Goal: Information Seeking & Learning: Find contact information

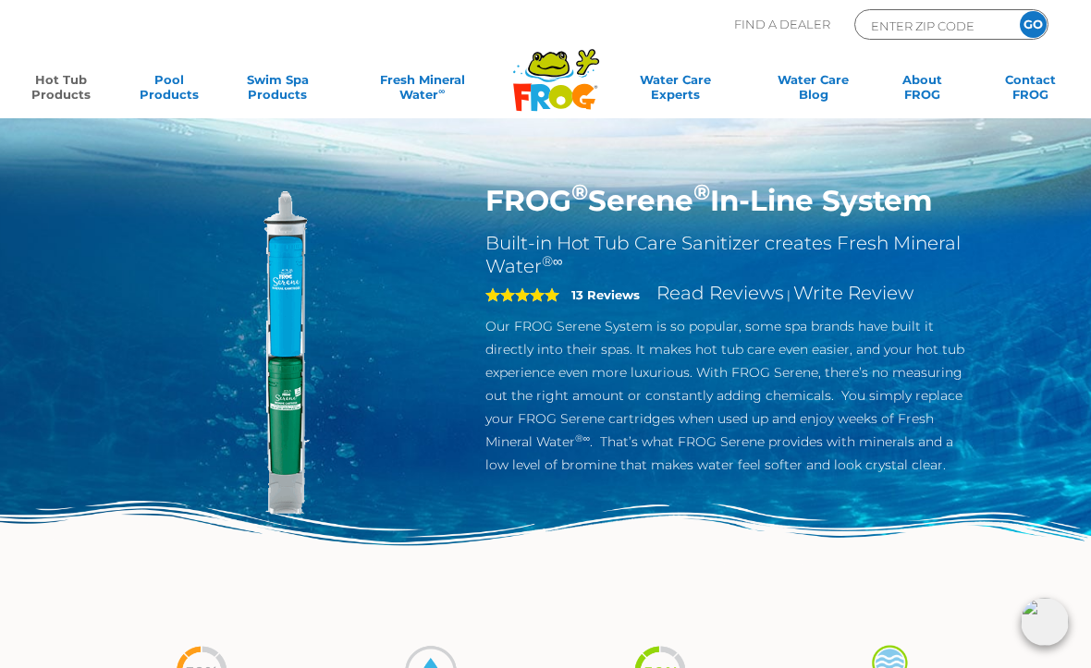
click at [44, 95] on link "Hot Tub Products" at bounding box center [60, 90] width 84 height 37
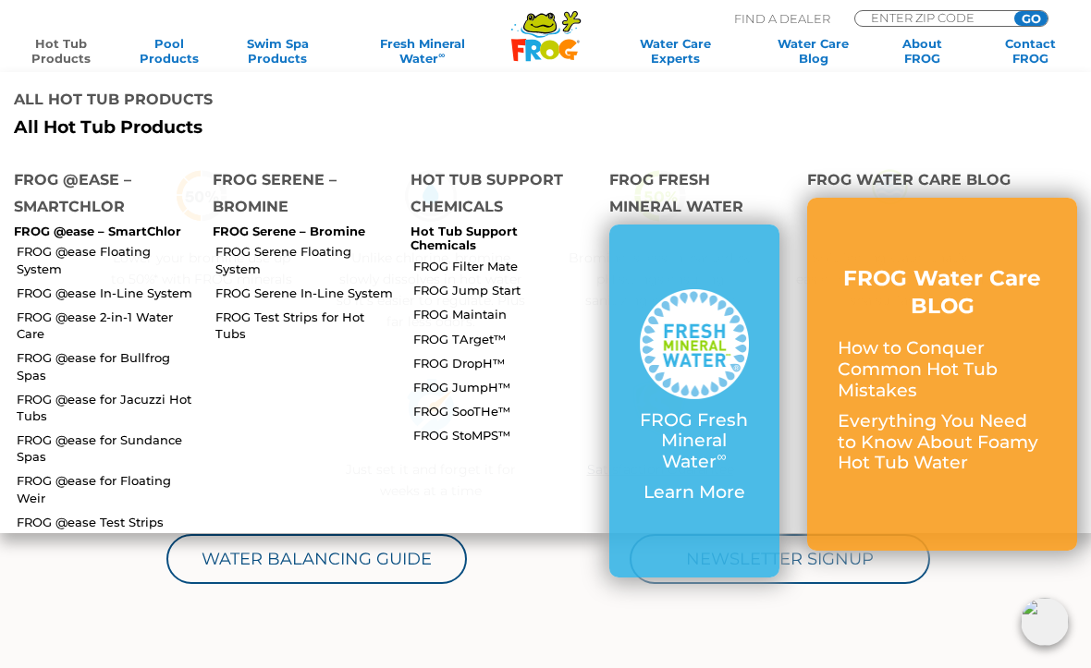
scroll to position [464, 0]
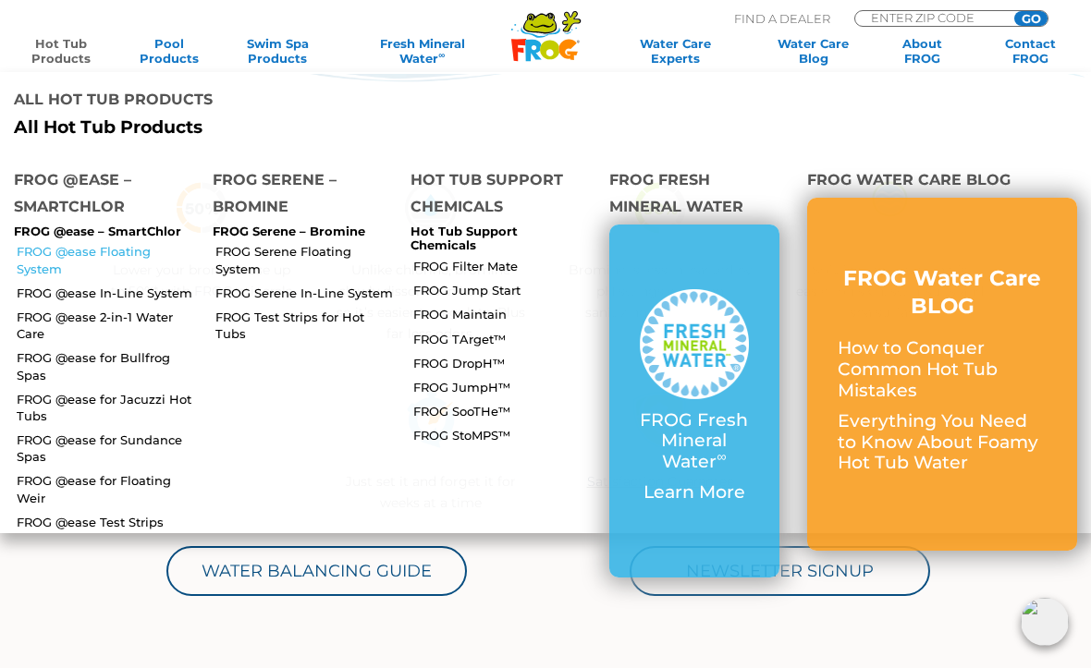
click at [49, 243] on link "FROG @ease Floating System" at bounding box center [108, 259] width 182 height 33
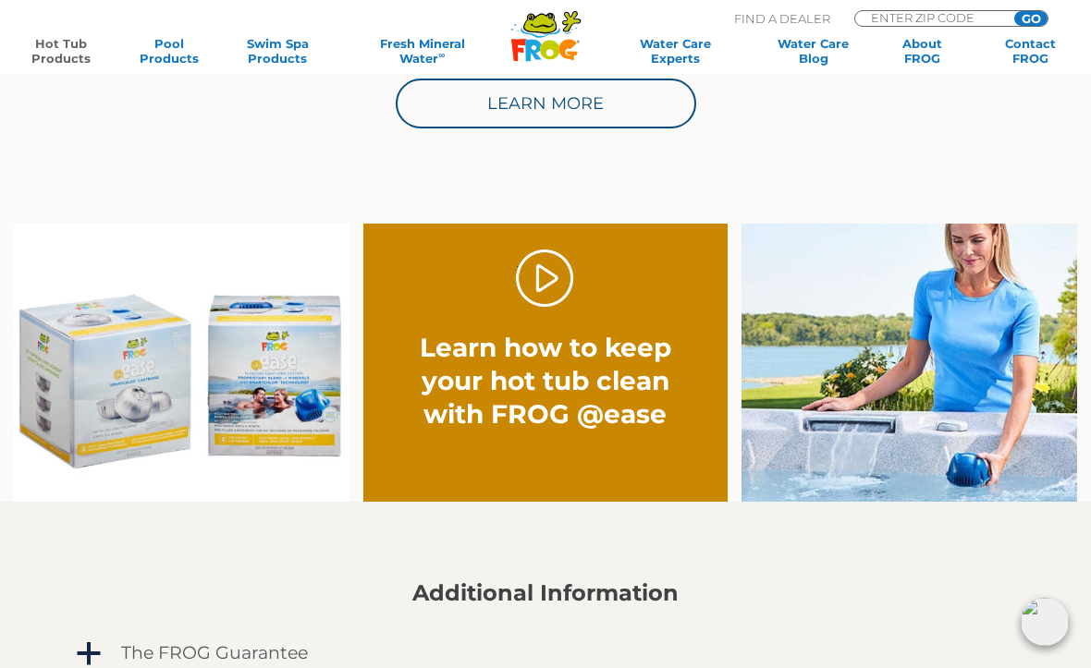
scroll to position [1055, 0]
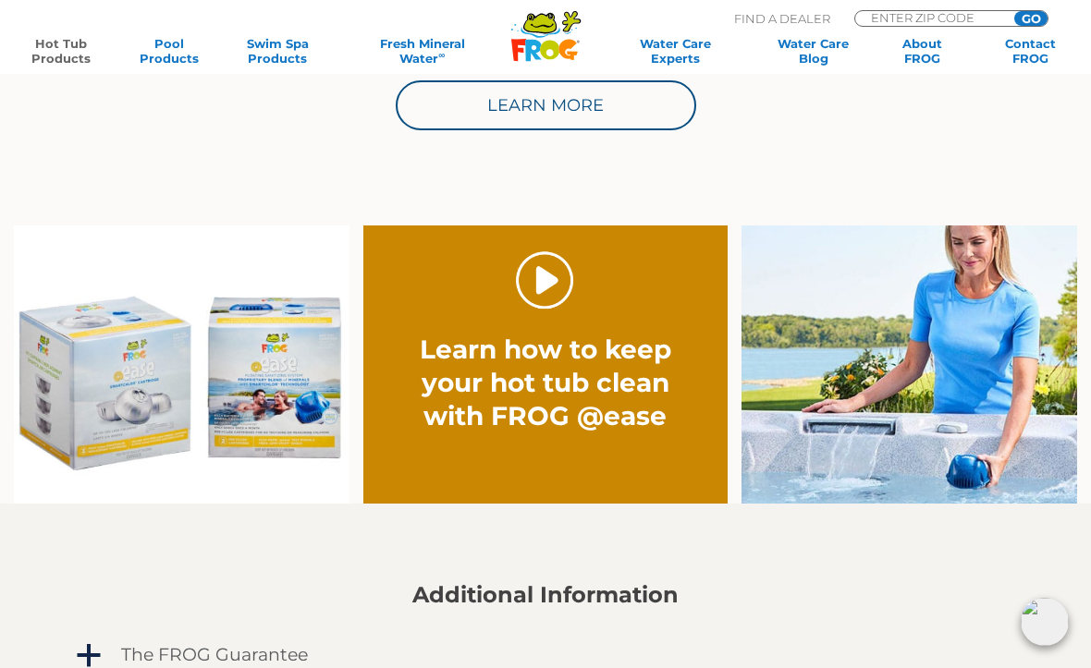
click at [541, 277] on link "." at bounding box center [545, 280] width 58 height 58
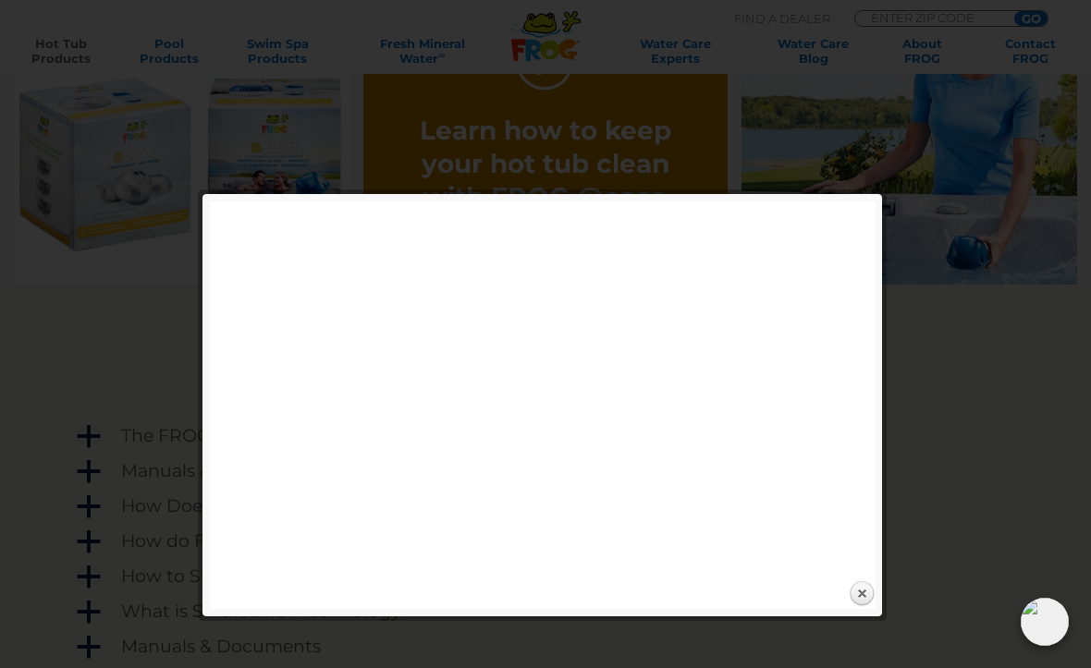
scroll to position [1370, 0]
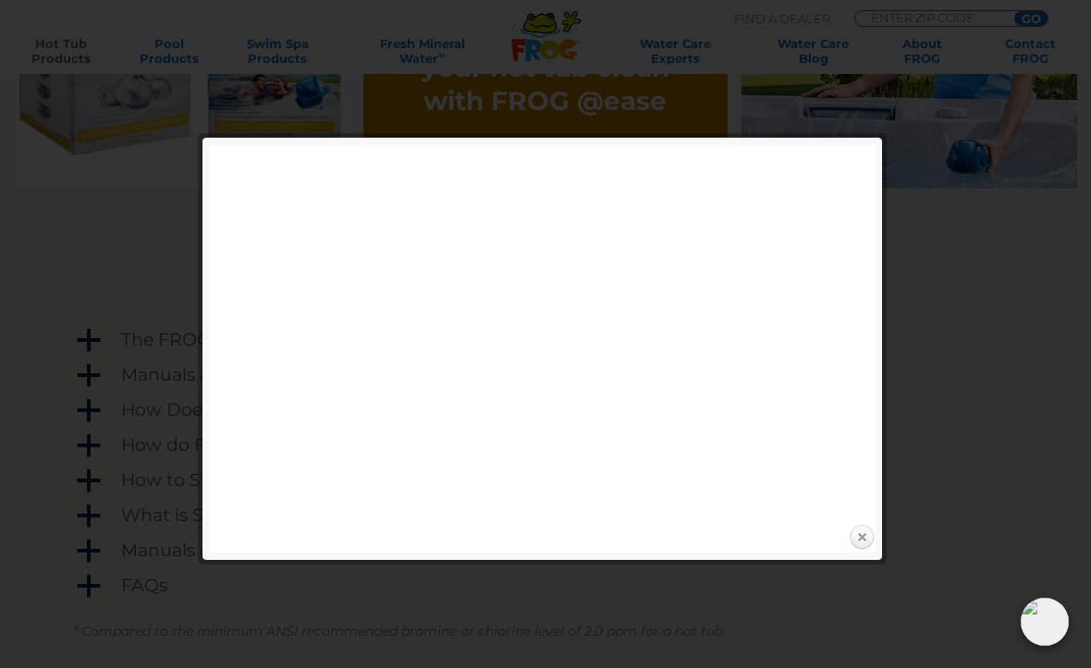
click at [872, 539] on link "Close" at bounding box center [862, 538] width 28 height 28
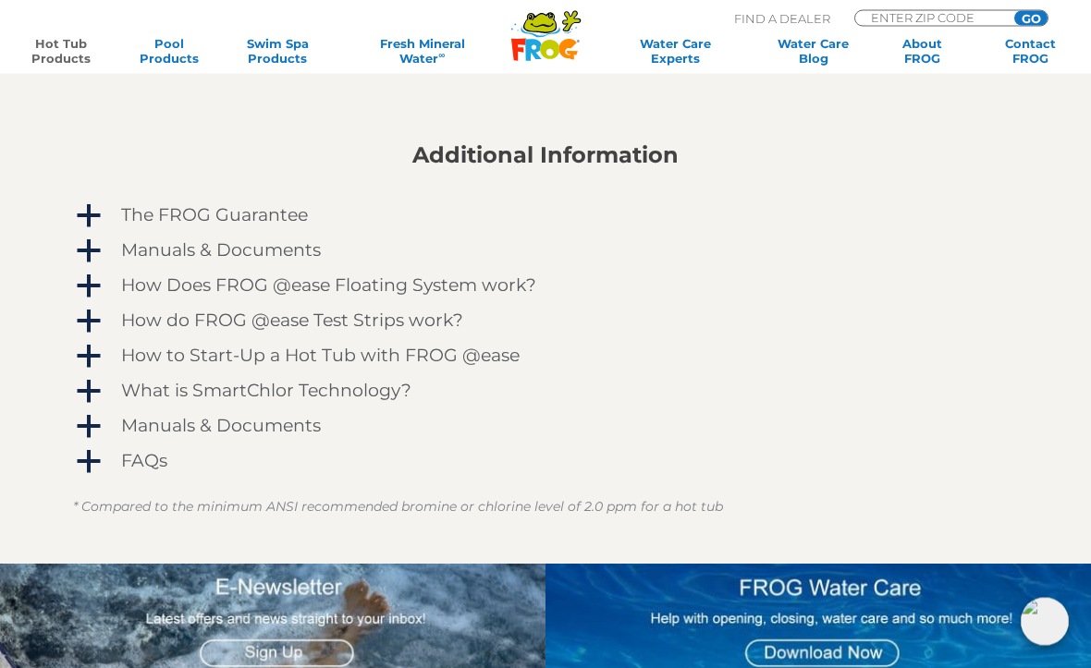
scroll to position [1544, 0]
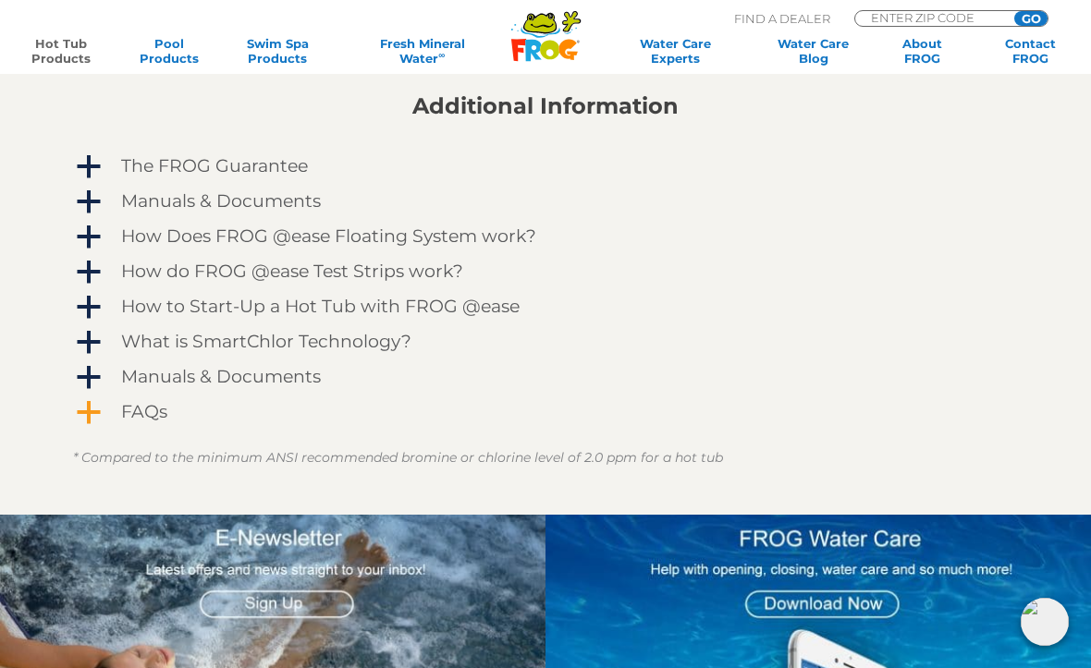
click at [133, 417] on h4 "FAQs" at bounding box center [144, 412] width 46 height 20
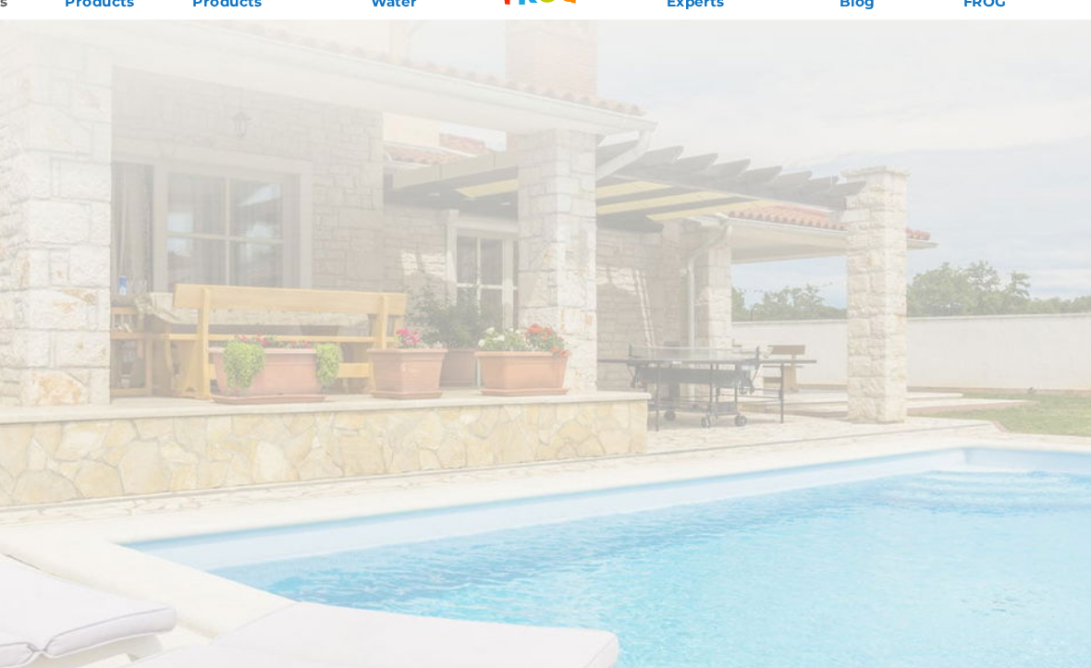
scroll to position [5717, 0]
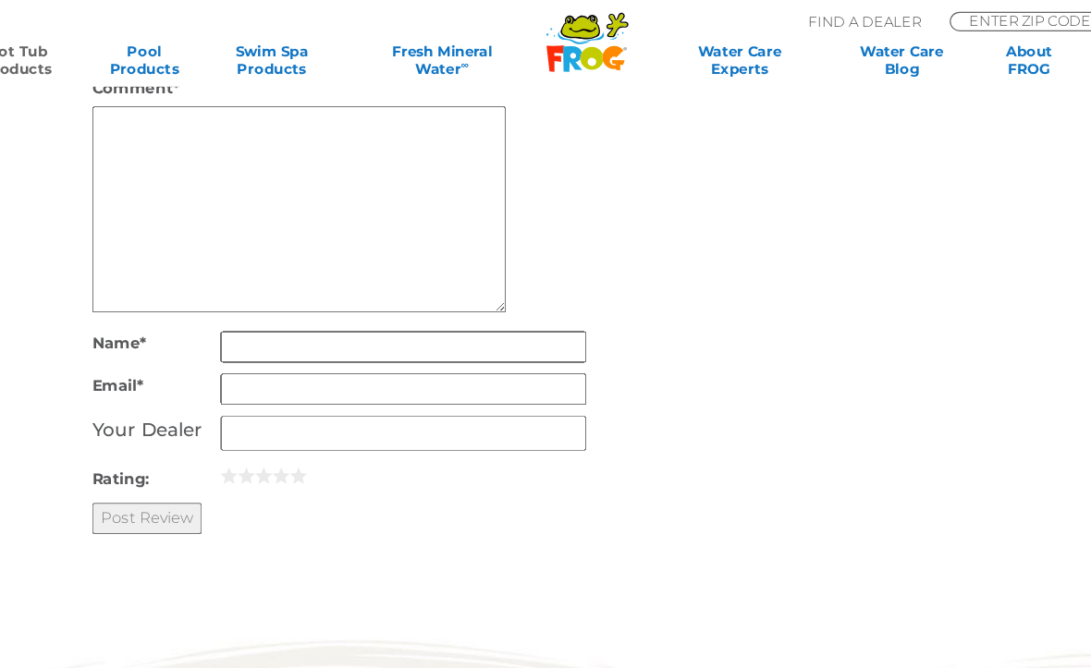
scroll to position [4942, 0]
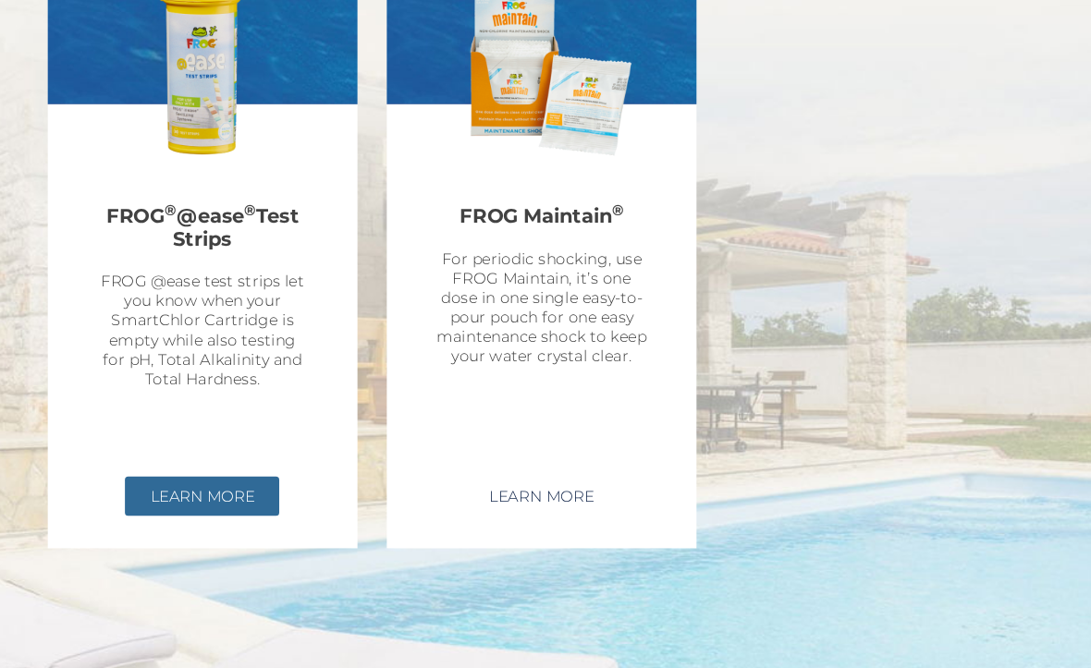
click at [190, 506] on link "Learn More" at bounding box center [255, 522] width 131 height 33
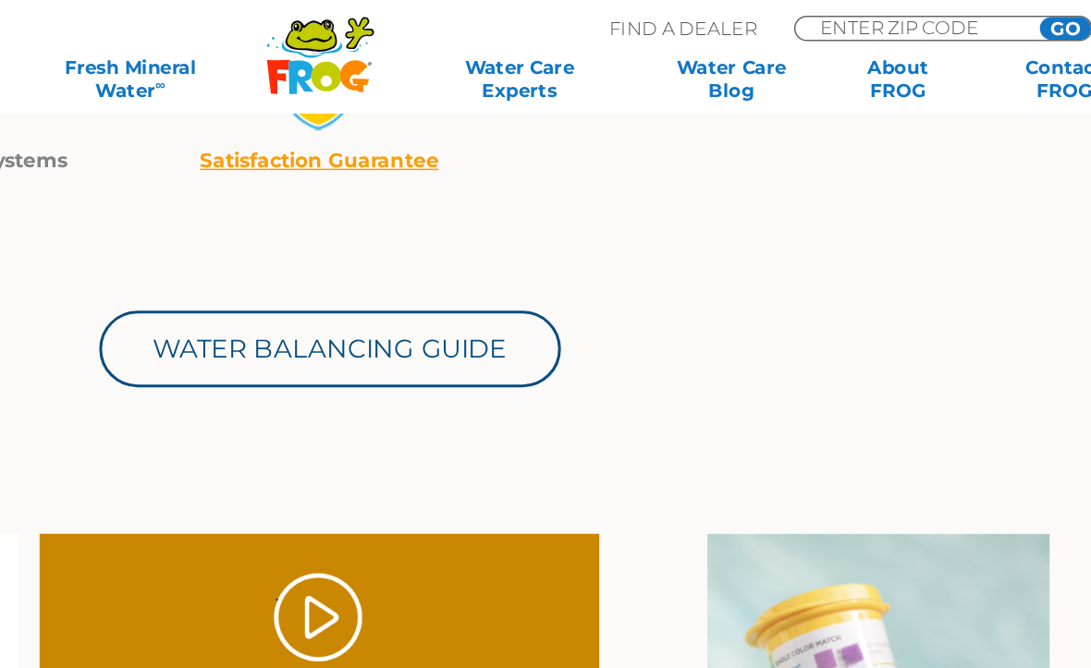
scroll to position [792, 0]
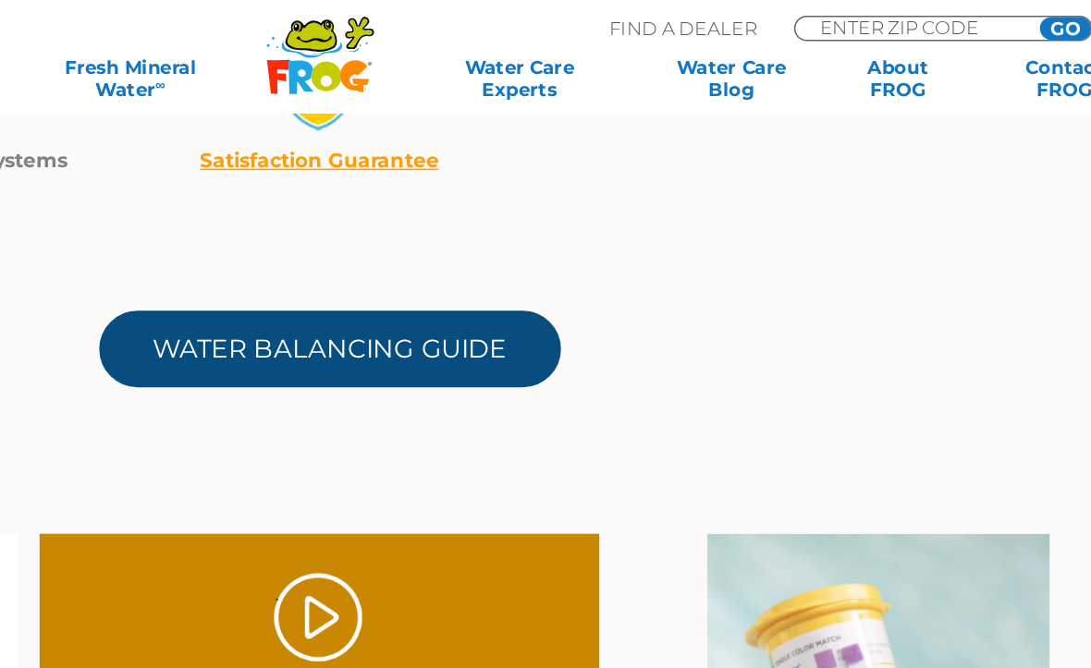
click at [402, 232] on link "Water Balancing Guide" at bounding box center [552, 227] width 300 height 50
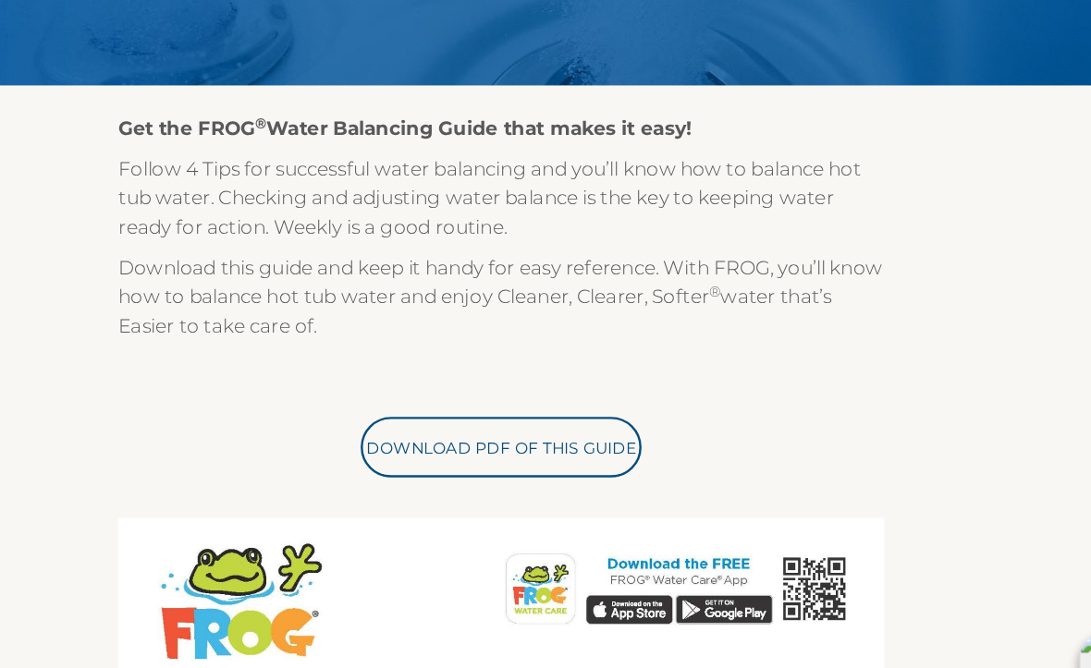
scroll to position [307, 0]
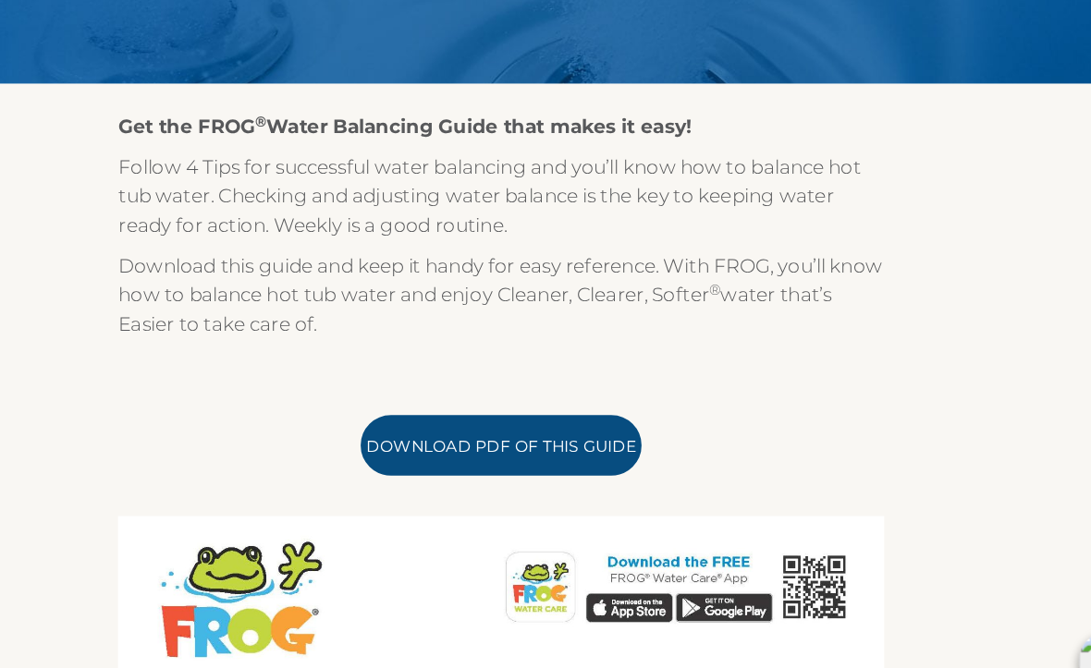
click at [430, 420] on link "Download PDF of this Guide" at bounding box center [545, 445] width 231 height 50
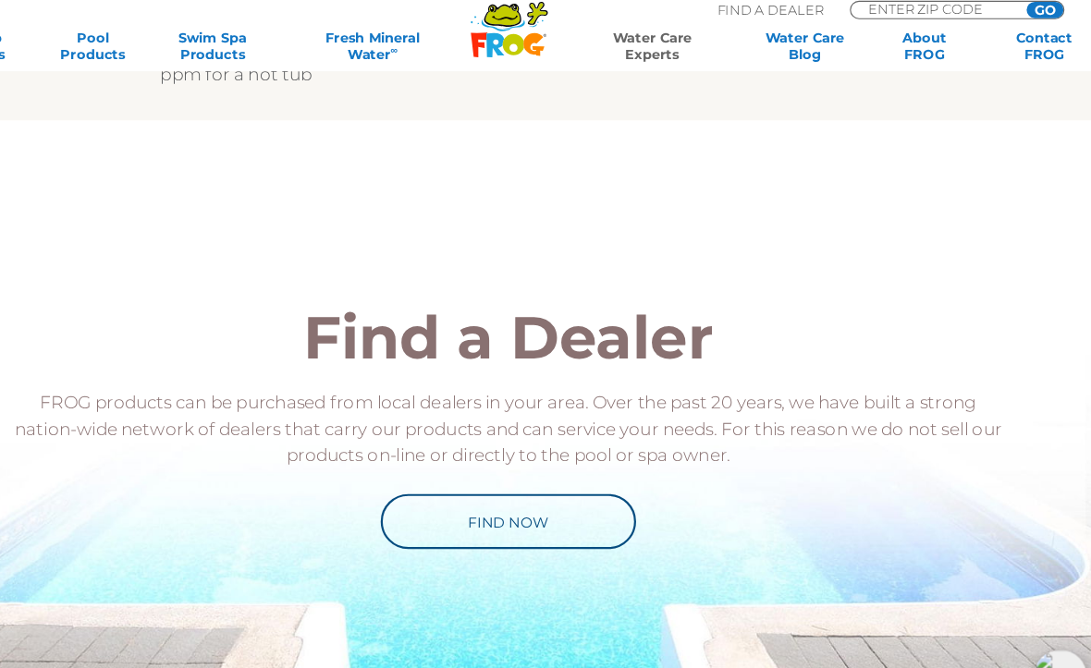
scroll to position [2422, 0]
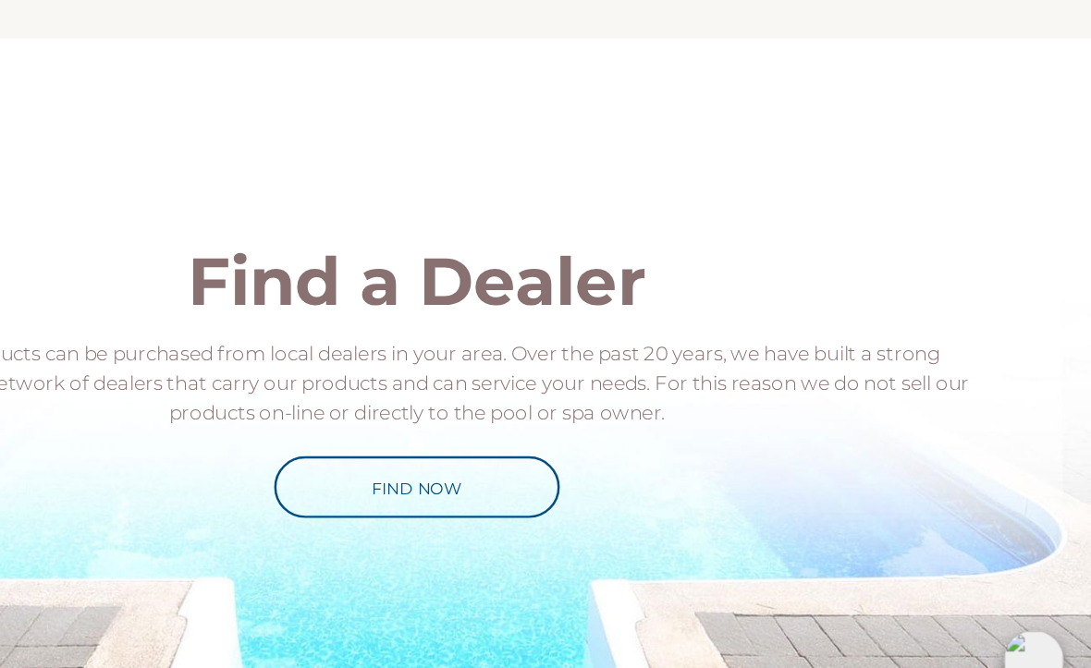
scroll to position [1674, 0]
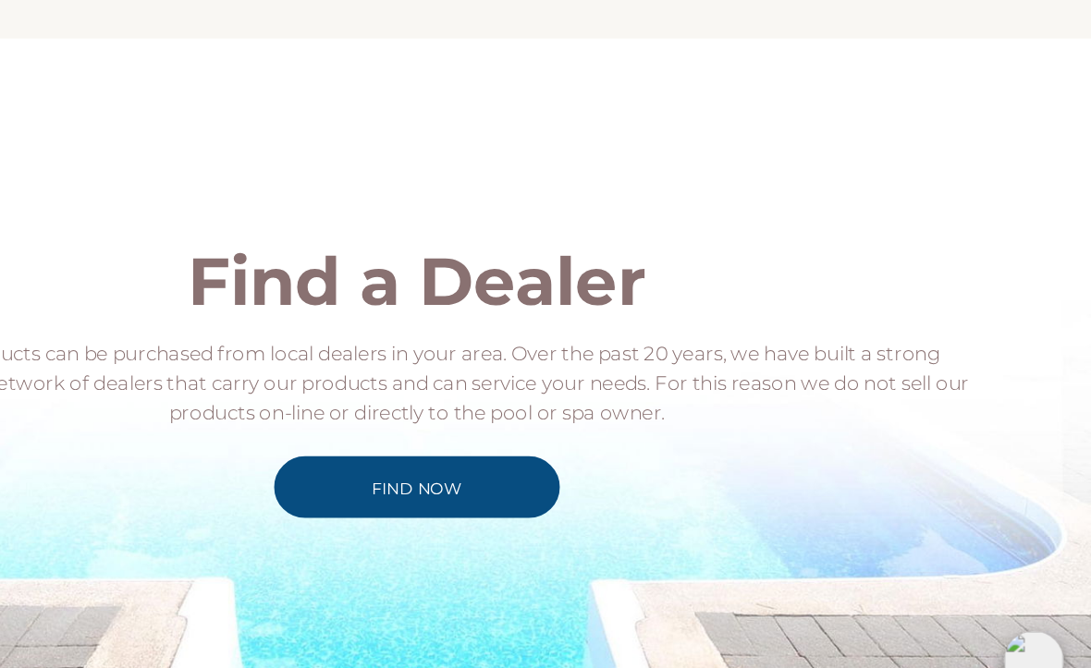
click at [430, 457] on link "Find Now" at bounding box center [545, 482] width 231 height 50
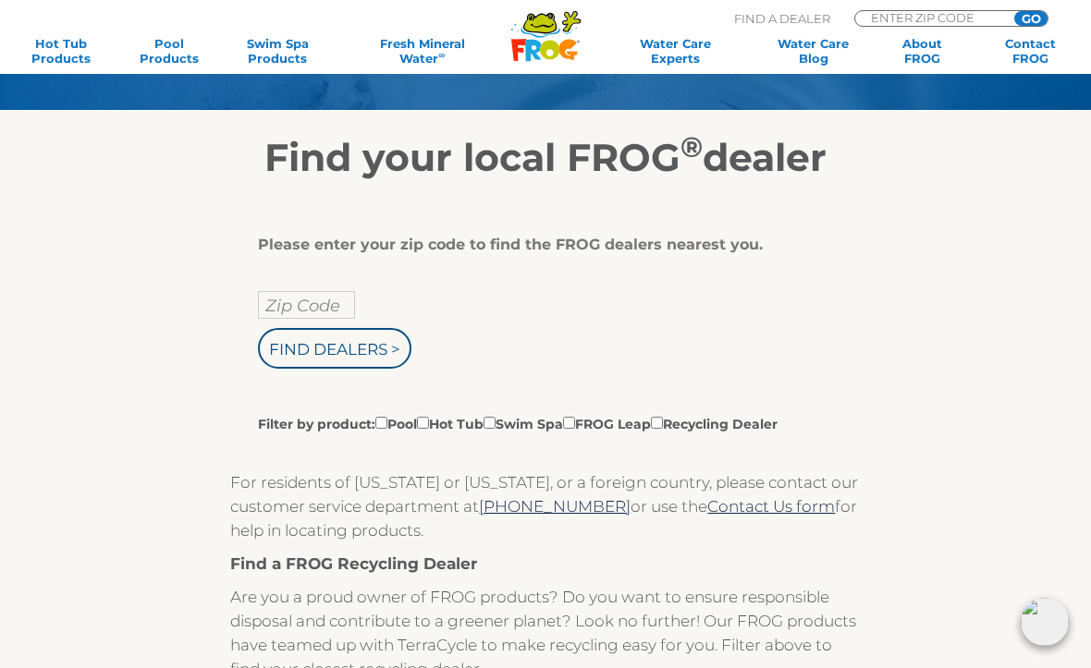
scroll to position [189, 0]
click at [289, 301] on input "Zip Code" at bounding box center [306, 306] width 97 height 28
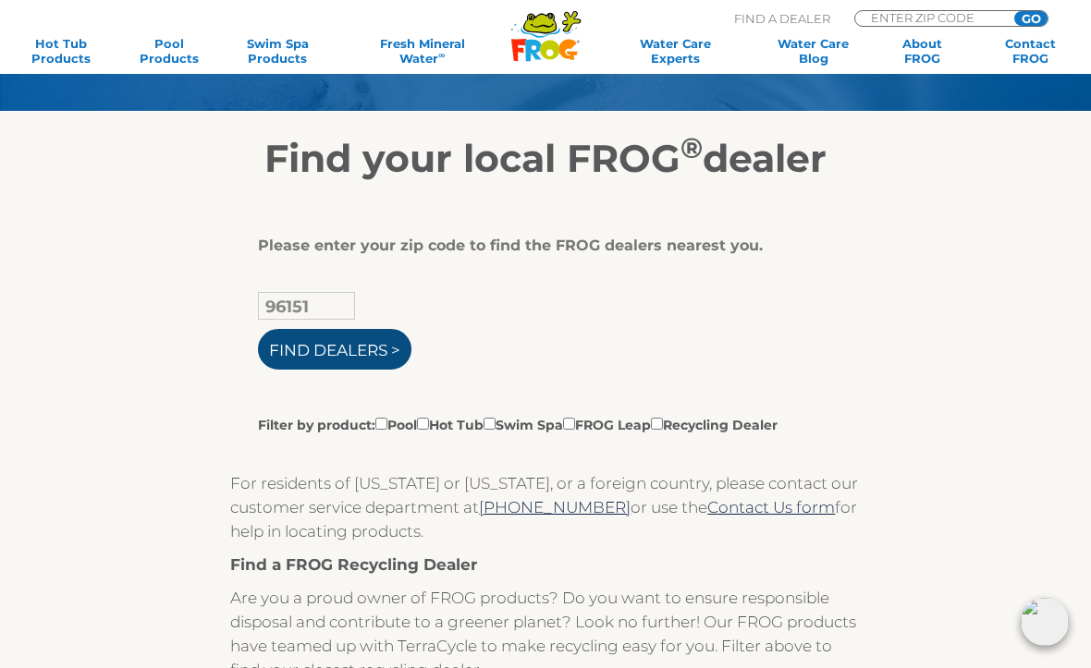
type input "96151"
click at [309, 364] on input "Find Dealers >" at bounding box center [334, 349] width 153 height 41
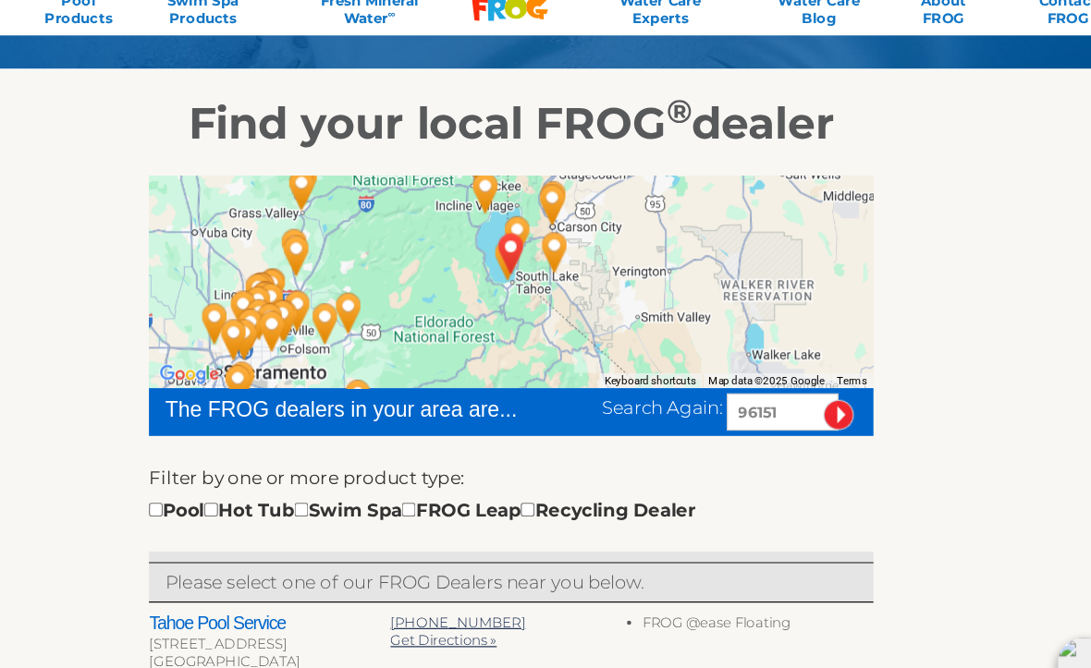
scroll to position [197, 0]
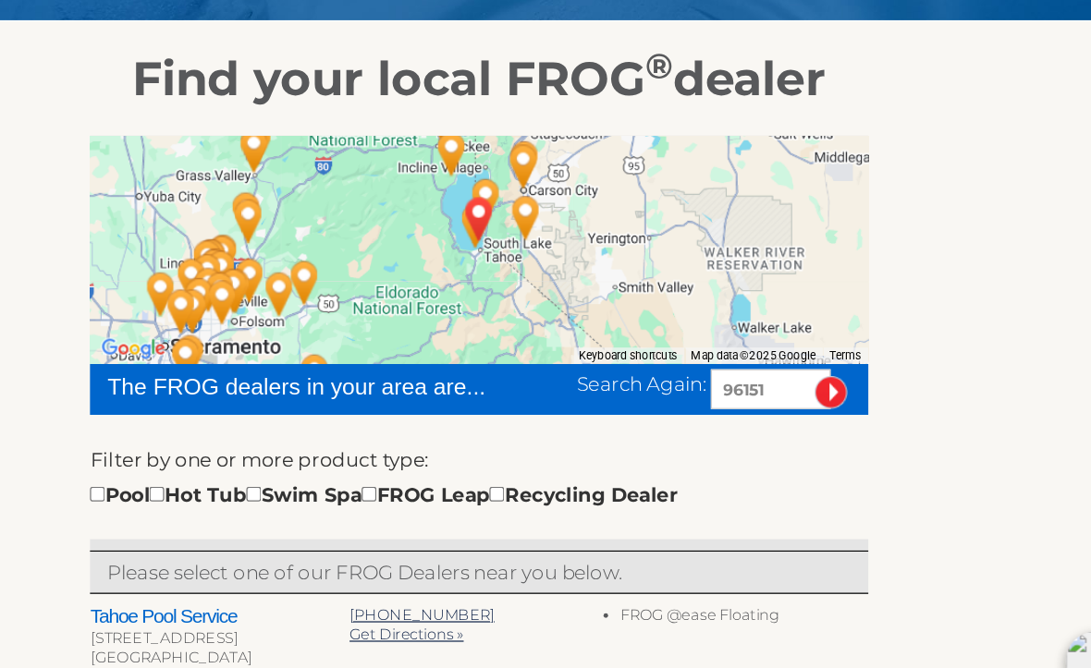
click at [278, 481] on input "checkbox" at bounding box center [284, 487] width 12 height 12
checkbox input "true"
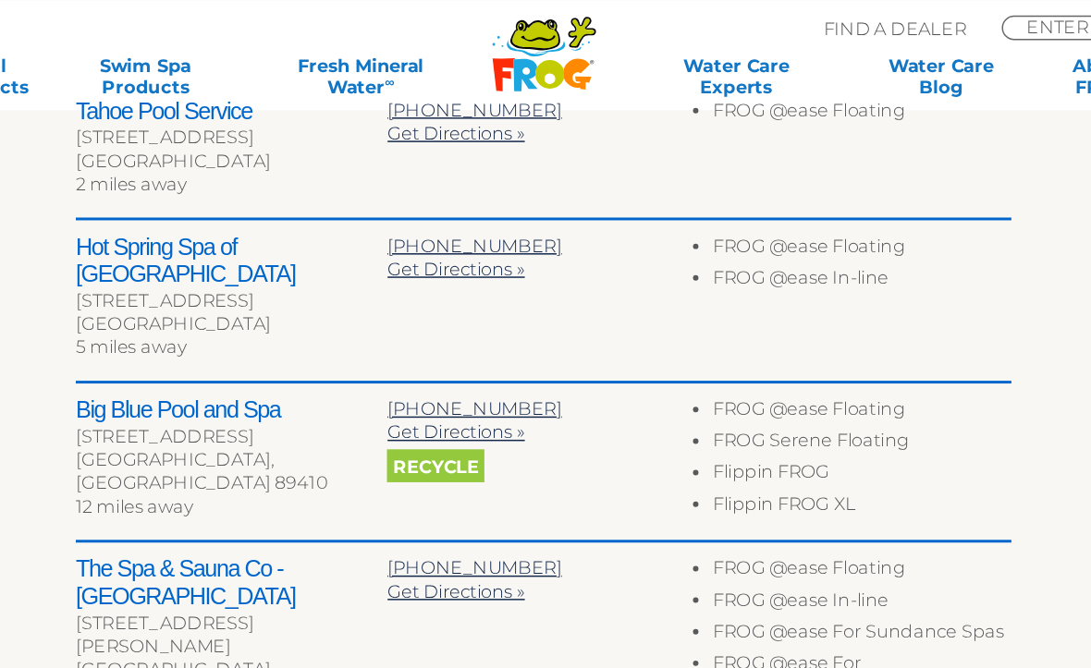
scroll to position [707, 0]
click at [230, 74] on h2 "Tahoe Pool Service" at bounding box center [335, 76] width 210 height 18
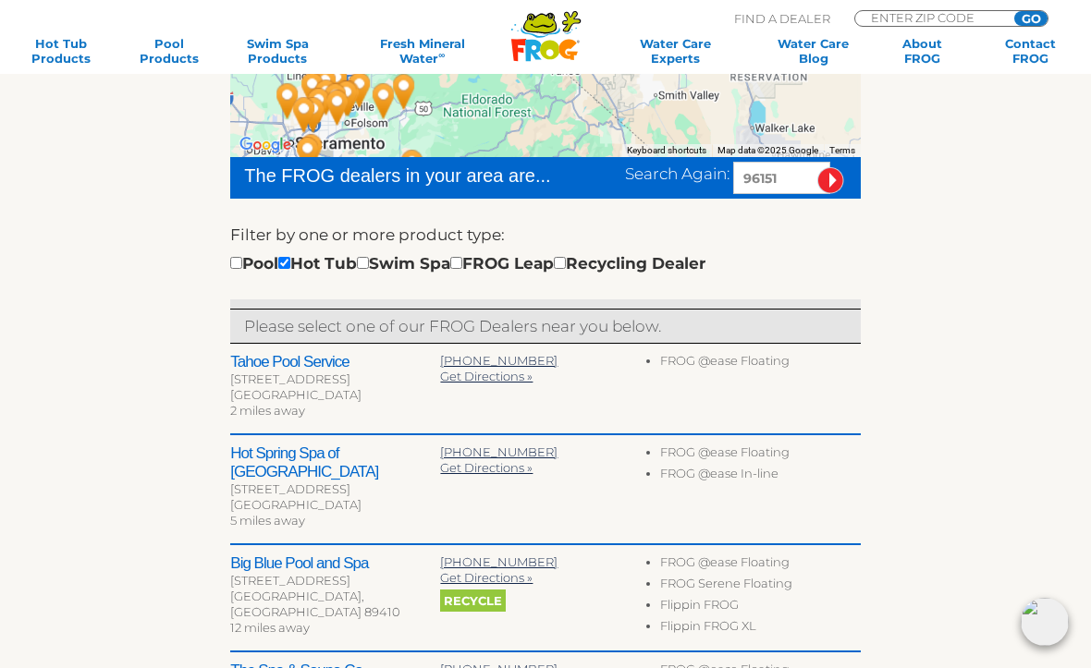
scroll to position [360, 0]
